Goal: Task Accomplishment & Management: Use online tool/utility

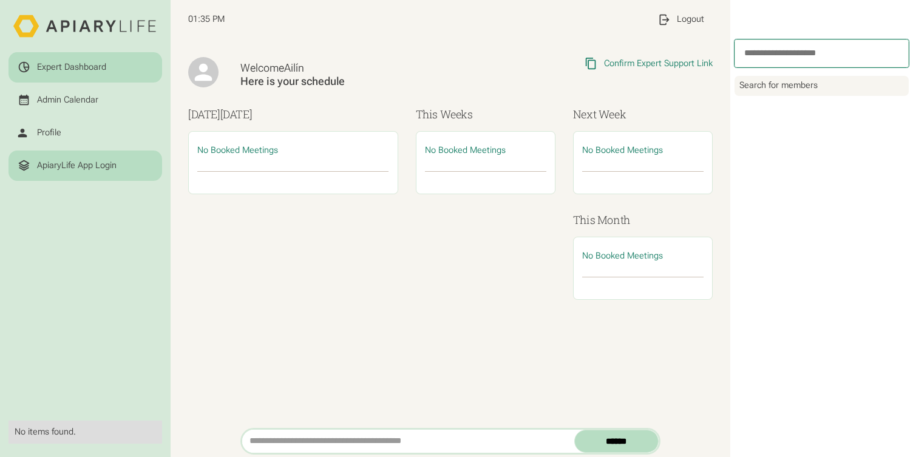
click at [98, 160] on div "ApiaryLife App Login" at bounding box center [76, 165] width 79 height 11
